Goal: Find specific fact: Find specific fact

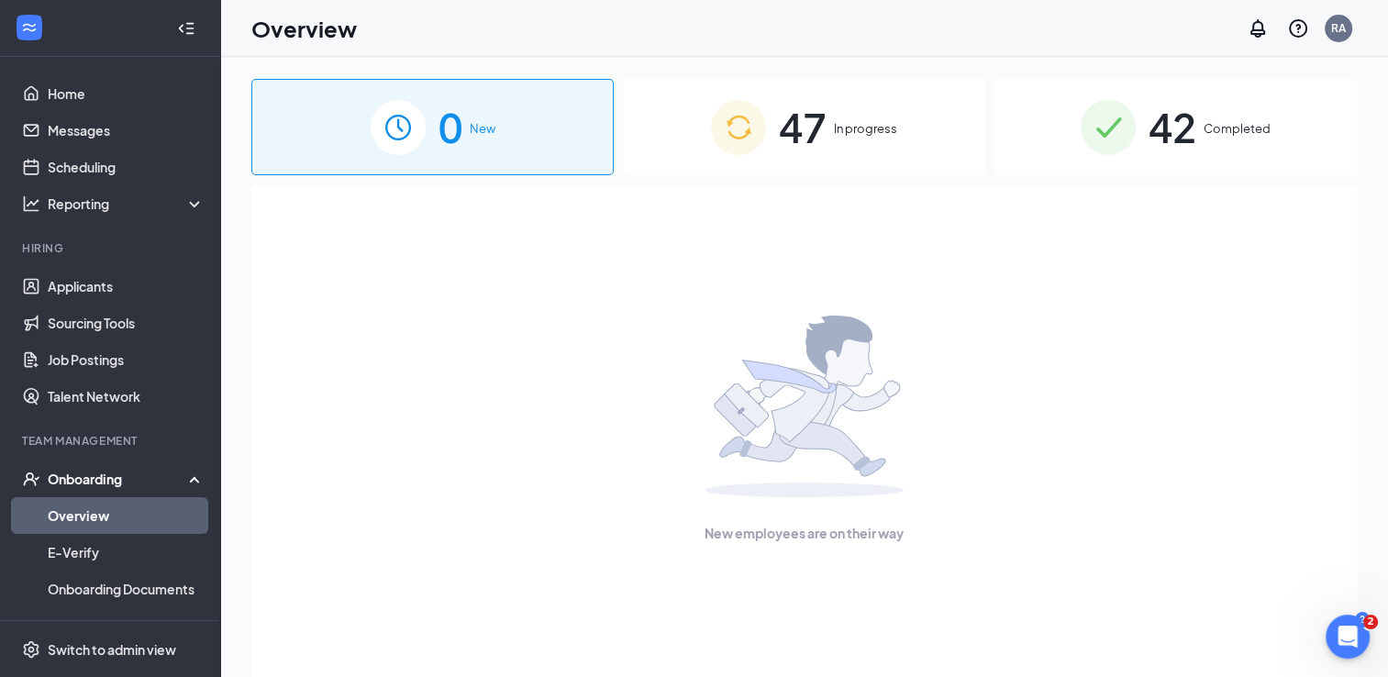
click at [1181, 128] on span "42" at bounding box center [1172, 126] width 48 height 63
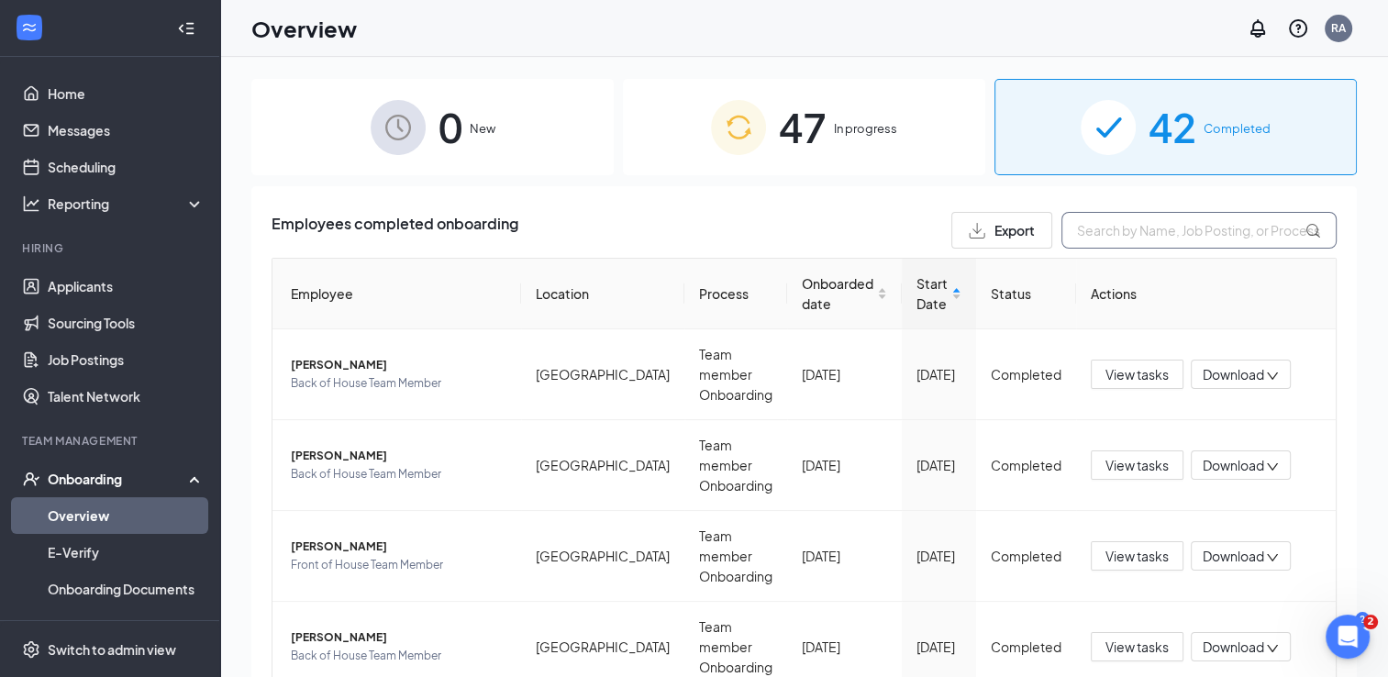
click at [1101, 238] on input "text" at bounding box center [1198, 230] width 275 height 37
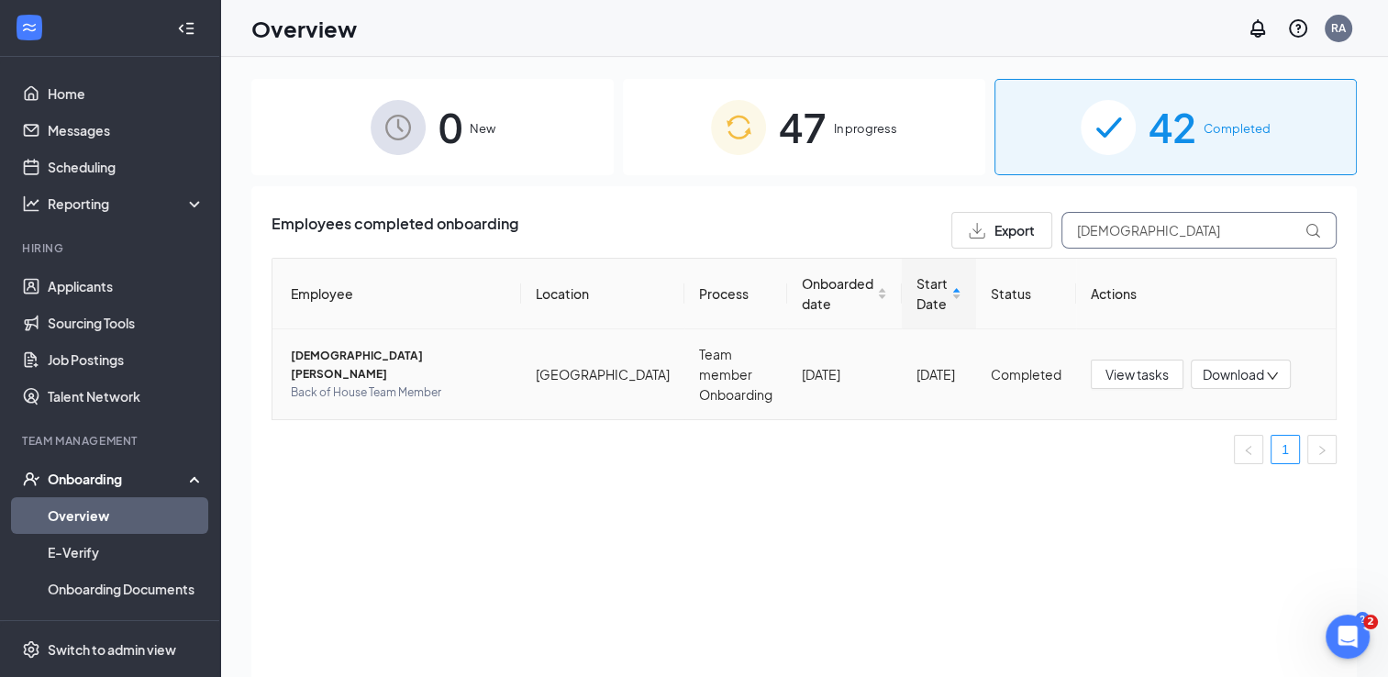
type input "[DEMOGRAPHIC_DATA]"
click at [1136, 364] on span "View tasks" at bounding box center [1136, 374] width 63 height 20
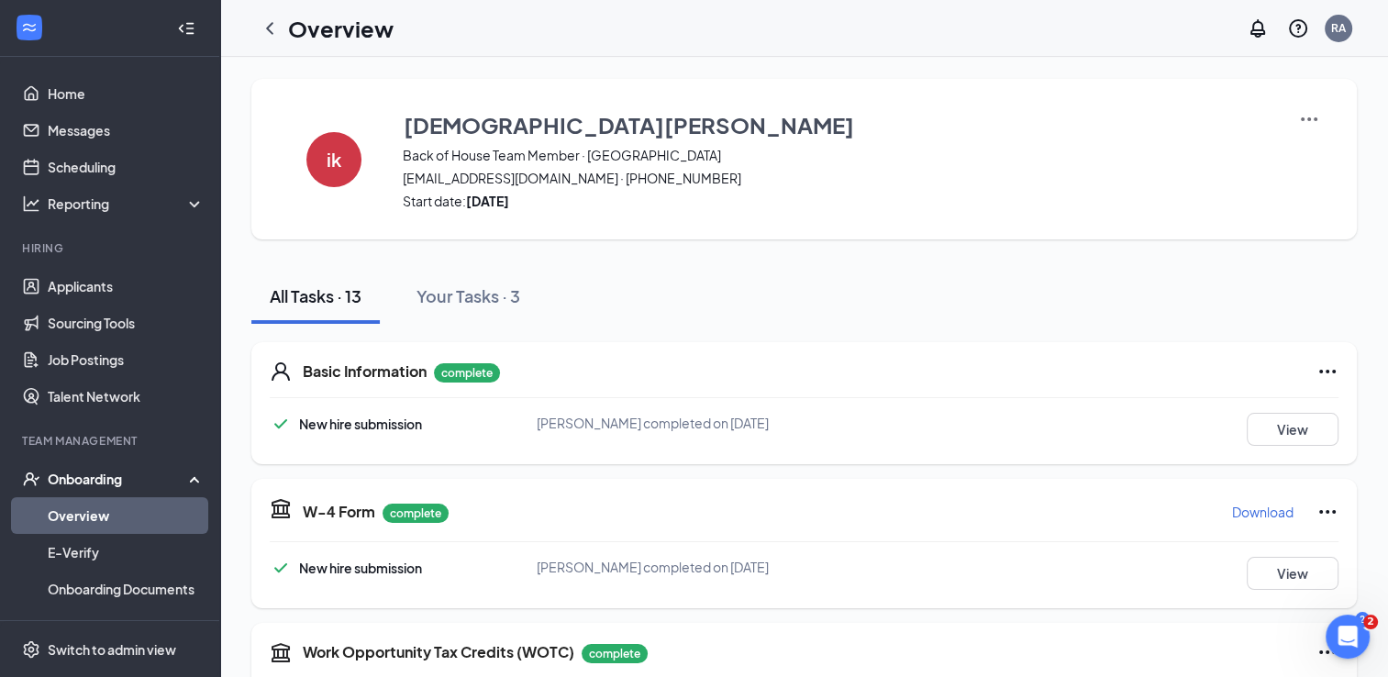
scroll to position [205, 0]
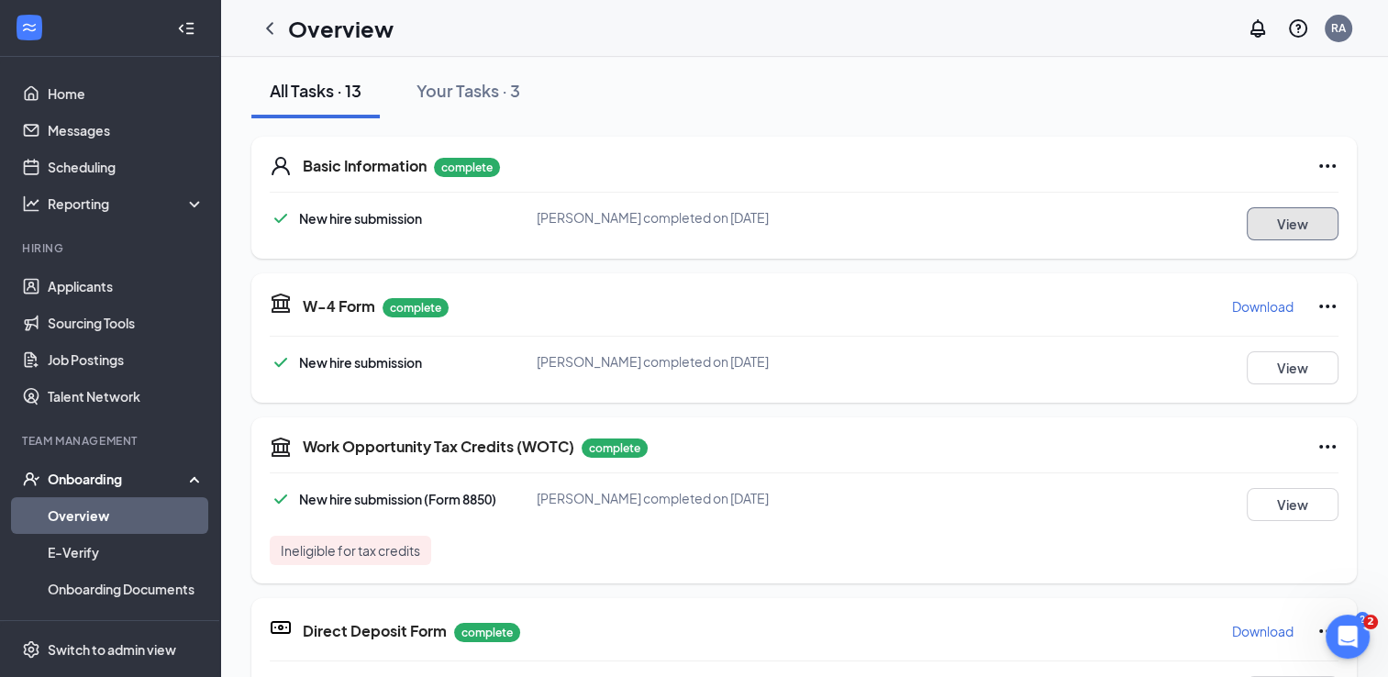
click at [1261, 226] on button "View" at bounding box center [1292, 223] width 92 height 33
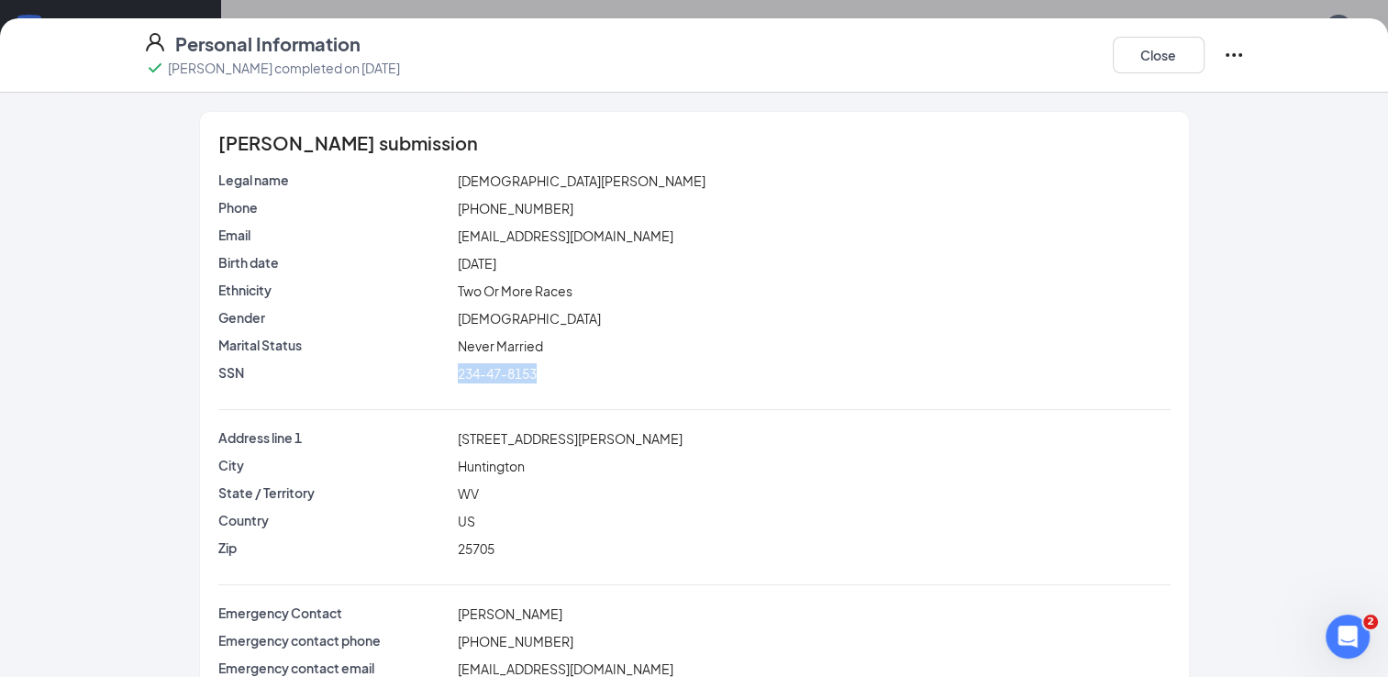
drag, startPoint x: 536, startPoint y: 372, endPoint x: 449, endPoint y: 373, distance: 87.1
click at [454, 373] on div "234-47-8153" at bounding box center [814, 373] width 720 height 20
copy span "234-47-8153"
